Goal: Task Accomplishment & Management: Complete application form

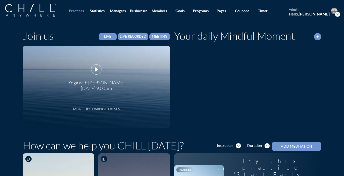
click at [98, 105] on icon "more_horiz" at bounding box center [96, 103] width 10 height 8
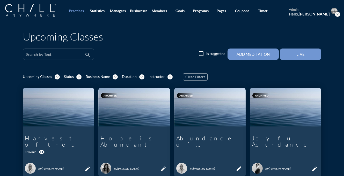
click at [79, 56] on input "Search by Text" at bounding box center [54, 56] width 57 height 6
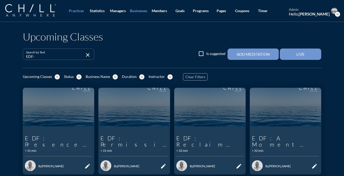
type input "EDF:"
click at [143, 13] on link "Businesses" at bounding box center [138, 11] width 21 height 22
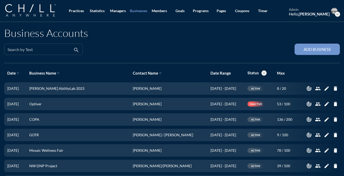
click at [63, 50] on input "Search by Text" at bounding box center [40, 51] width 65 height 6
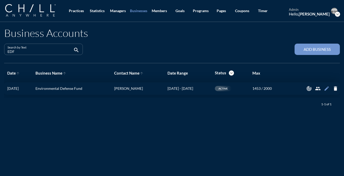
type input "EDF"
click at [327, 90] on icon "edit" at bounding box center [327, 89] width 6 height 6
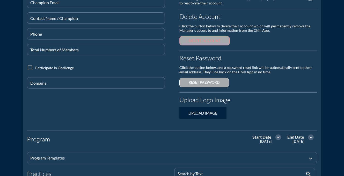
scroll to position [95, 0]
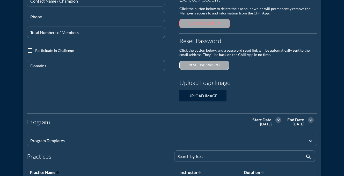
type input "Environmental Defense Fund"
type input "[EMAIL_ADDRESS][DOMAIN_NAME]"
type input "[PERSON_NAME]"
type input "[PHONE_NUMBER]"
type input "2000"
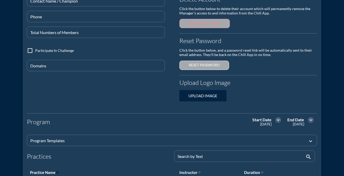
type input "@[DOMAIN_NAME]"
checkbox input "true"
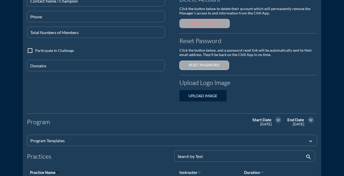
checkbox input "true"
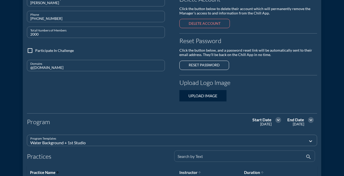
click at [204, 155] on div "Search by Text" at bounding box center [240, 156] width 127 height 11
type input "ED"
checkbox input "false"
checkbox input "true"
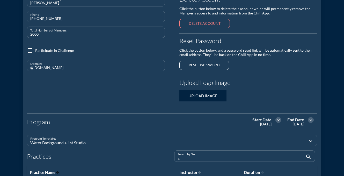
checkbox input "false"
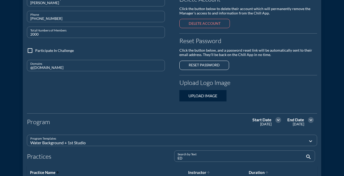
type input "EDF"
checkbox input "true"
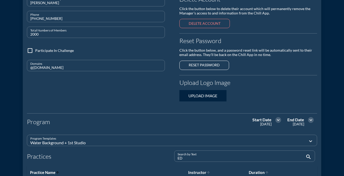
checkbox input "true"
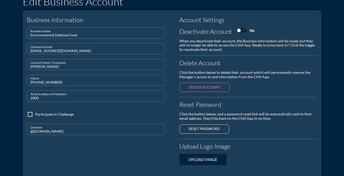
scroll to position [0, 0]
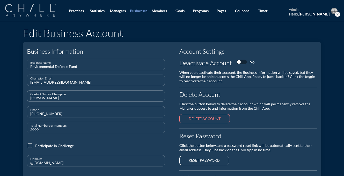
type input "EDF: [PERSON_NAME]"
click at [33, 11] on img at bounding box center [30, 10] width 50 height 12
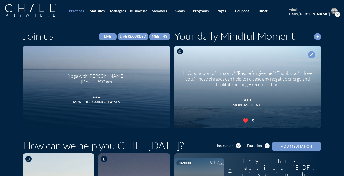
click at [339, 14] on icon "expand_more" at bounding box center [337, 14] width 5 height 5
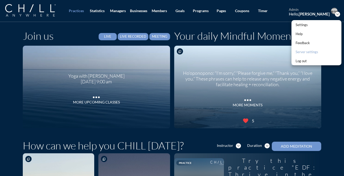
click at [308, 48] on link "Server settings" at bounding box center [316, 51] width 50 height 9
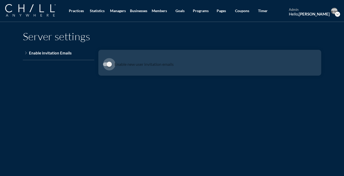
click at [109, 62] on div at bounding box center [109, 64] width 9 height 9
click at [105, 63] on div at bounding box center [105, 64] width 9 height 9
checkbox input "true"
click at [43, 12] on img at bounding box center [30, 10] width 50 height 12
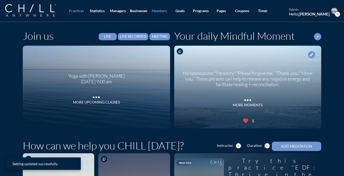
click at [159, 11] on div "Members" at bounding box center [159, 11] width 15 height 4
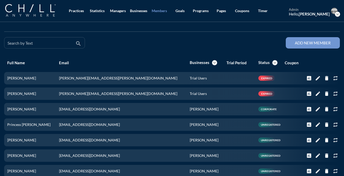
click at [58, 42] on input "Search by Text" at bounding box center [41, 45] width 67 height 6
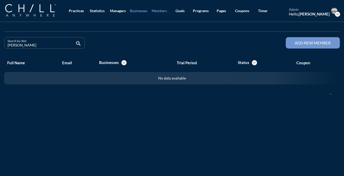
type input "[PERSON_NAME]"
click at [143, 11] on div "Businesses" at bounding box center [138, 11] width 17 height 4
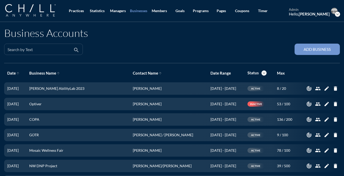
click at [59, 48] on div "Search by Text" at bounding box center [40, 49] width 65 height 11
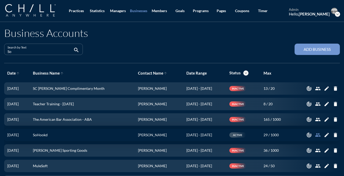
type input "So"
click at [318, 135] on icon "people" at bounding box center [318, 135] width 6 height 6
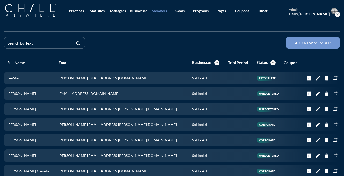
click at [302, 44] on div "Add new member" at bounding box center [313, 43] width 36 height 5
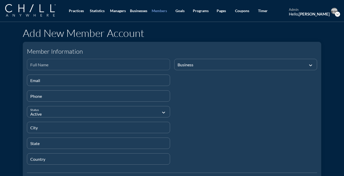
click at [99, 64] on input "Full Name" at bounding box center [98, 67] width 136 height 6
paste input "[PERSON_NAME]"
type input "[PERSON_NAME]"
click at [93, 78] on div "Email" at bounding box center [98, 80] width 136 height 11
paste input "[EMAIL_ADDRESS][DOMAIN_NAME]"
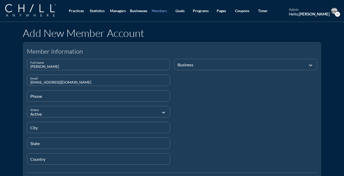
click at [32, 83] on input "[EMAIL_ADDRESS][DOMAIN_NAME]" at bounding box center [98, 82] width 136 height 6
type input "[EMAIL_ADDRESS][DOMAIN_NAME]"
click at [78, 98] on input "Phone" at bounding box center [98, 98] width 136 height 6
type input "000-000-0000"
click at [90, 127] on input "City" at bounding box center [98, 130] width 136 height 6
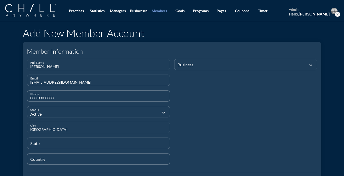
type input "[GEOGRAPHIC_DATA]"
type input "IL"
type input "[GEOGRAPHIC_DATA]"
click at [223, 62] on div at bounding box center [241, 64] width 129 height 17
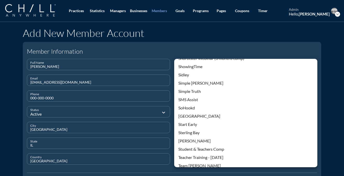
scroll to position [952, 0]
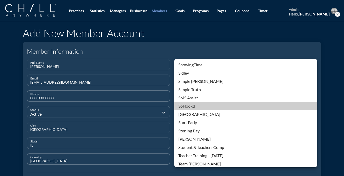
click at [203, 106] on div "SoHookd" at bounding box center [245, 106] width 135 height 6
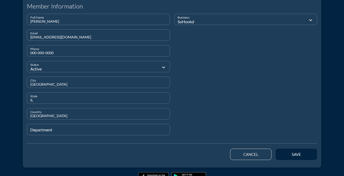
scroll to position [55, 0]
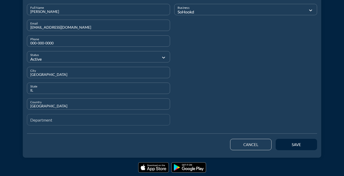
click at [135, 120] on input "Department" at bounding box center [98, 122] width 136 height 6
drag, startPoint x: 114, startPoint y: 124, endPoint x: 29, endPoint y: 124, distance: 84.1
click at [29, 124] on div "Department 1 year subscritpion" at bounding box center [98, 119] width 143 height 11
type input "Annual Subscription"
click at [285, 142] on button "save" at bounding box center [296, 144] width 41 height 11
